Goal: Task Accomplishment & Management: Use online tool/utility

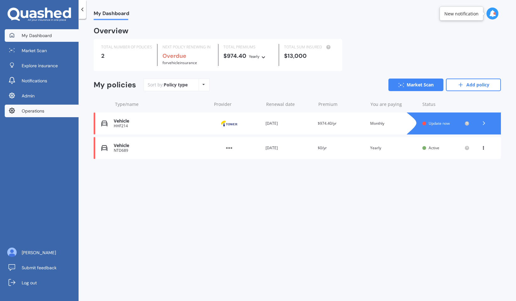
click at [28, 109] on span "Operations" at bounding box center [33, 111] width 23 height 6
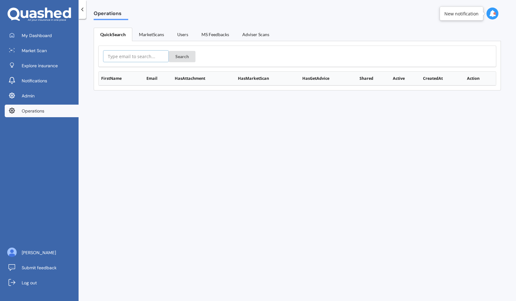
click at [120, 54] on input "text" at bounding box center [136, 56] width 66 height 12
paste input "[EMAIL_ADDRESS][DOMAIN_NAME]"
type input "[EMAIL_ADDRESS][DOMAIN_NAME]"
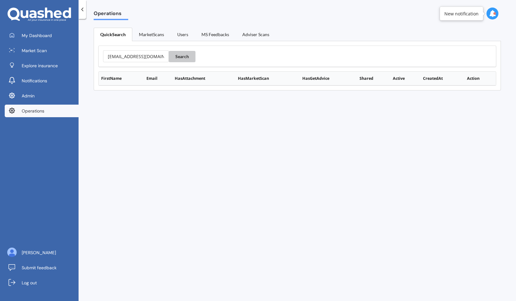
click at [180, 58] on button "Search" at bounding box center [182, 56] width 27 height 11
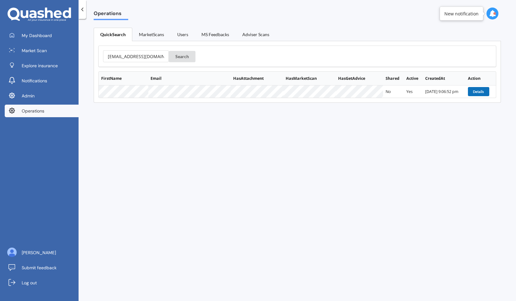
click at [472, 90] on button "Details" at bounding box center [478, 91] width 21 height 9
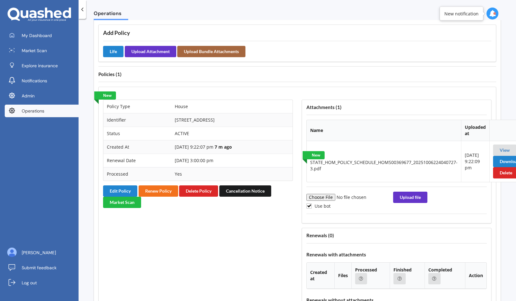
scroll to position [458, 0]
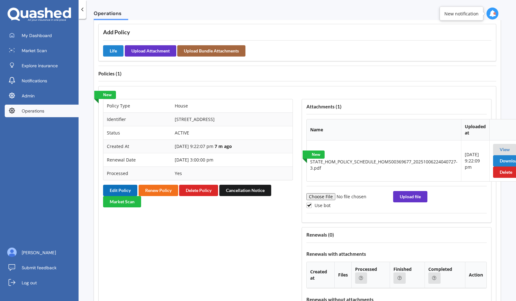
click at [119, 189] on button "Edit Policy" at bounding box center [120, 190] width 34 height 11
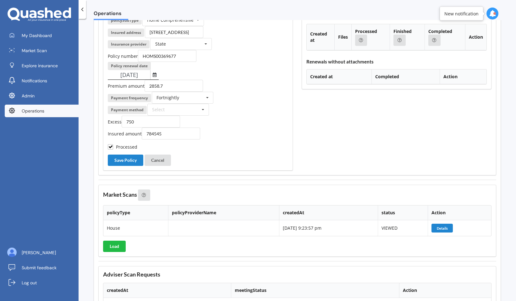
scroll to position [700, 0]
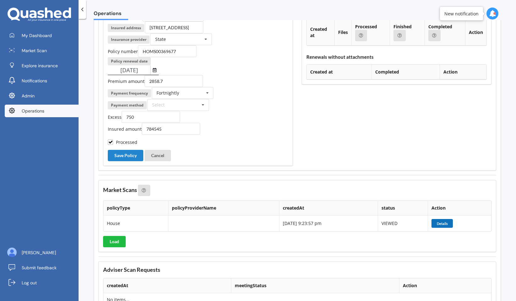
click at [442, 221] on button "Details" at bounding box center [441, 223] width 21 height 9
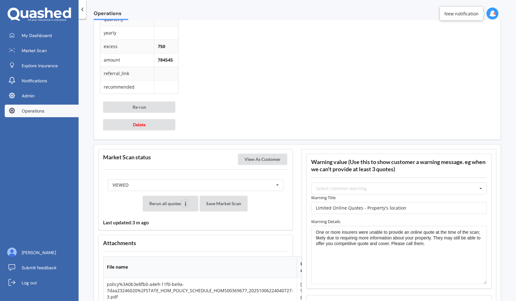
scroll to position [609, 0]
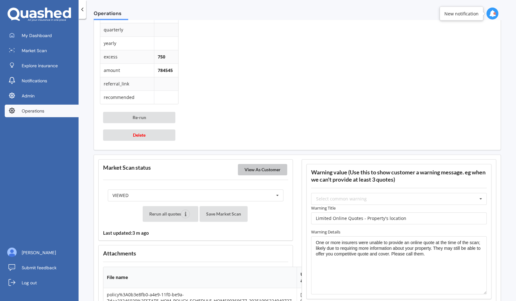
click at [270, 172] on button "View As Customer" at bounding box center [262, 169] width 49 height 11
